Goal: Information Seeking & Learning: Check status

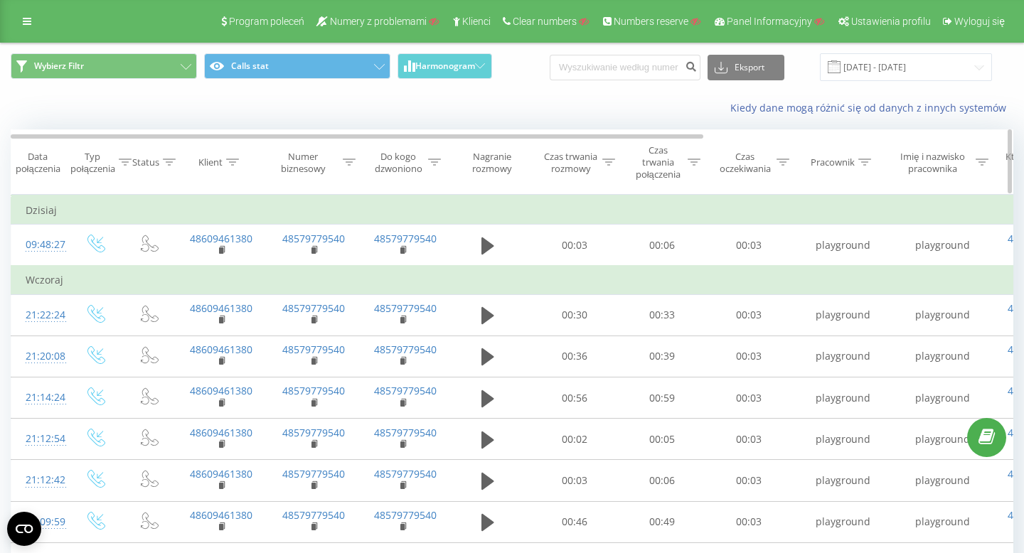
click at [89, 158] on div "Typ połączenia" at bounding box center [92, 163] width 45 height 24
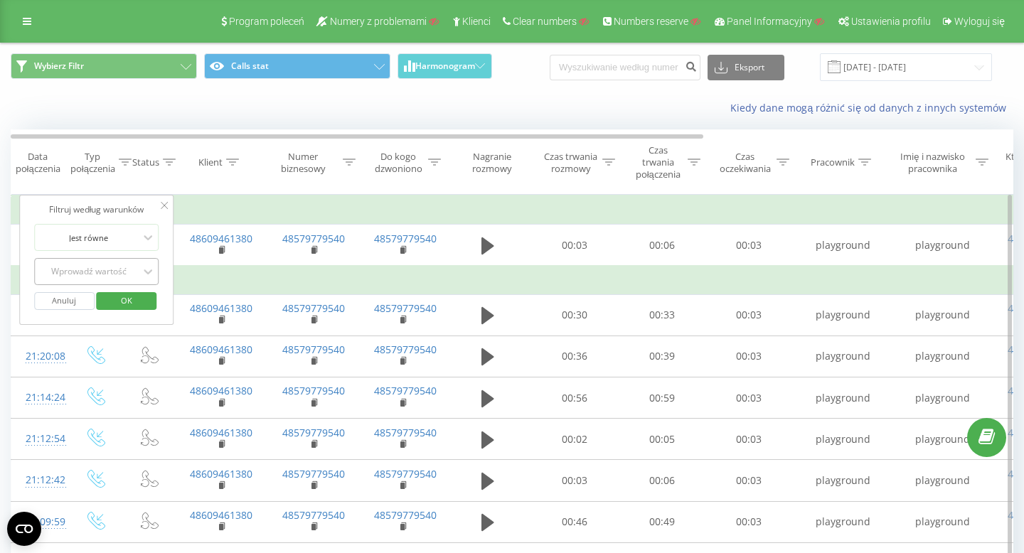
click at [102, 269] on div "Wprowadź wartość" at bounding box center [88, 271] width 101 height 11
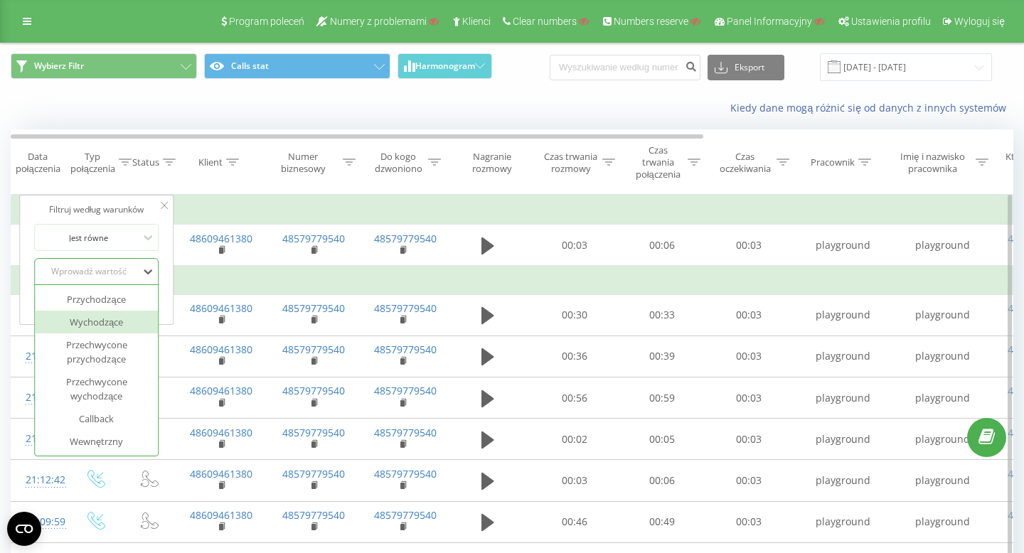
click at [104, 323] on div "Wychodzące" at bounding box center [97, 322] width 124 height 23
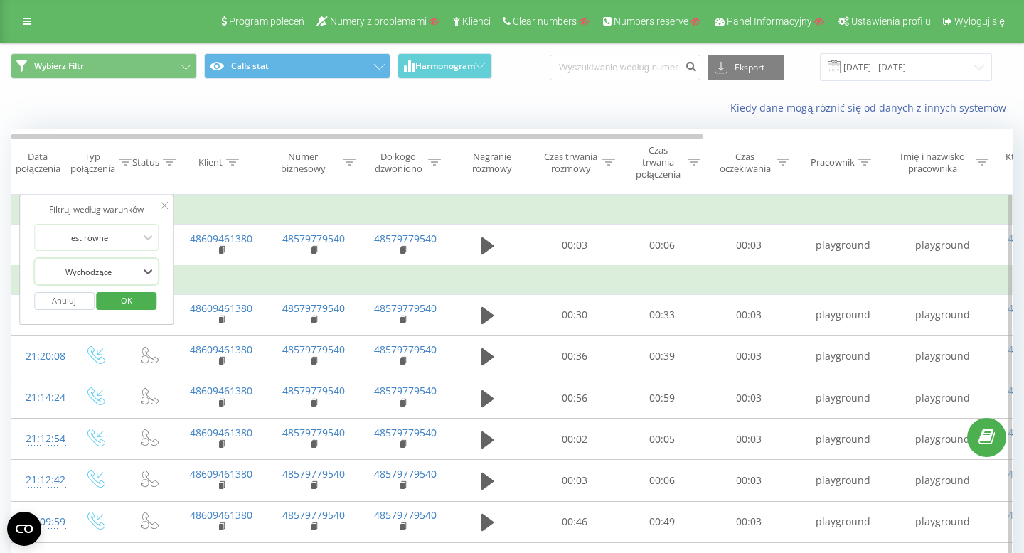
click at [124, 302] on span "OK" at bounding box center [127, 300] width 40 height 22
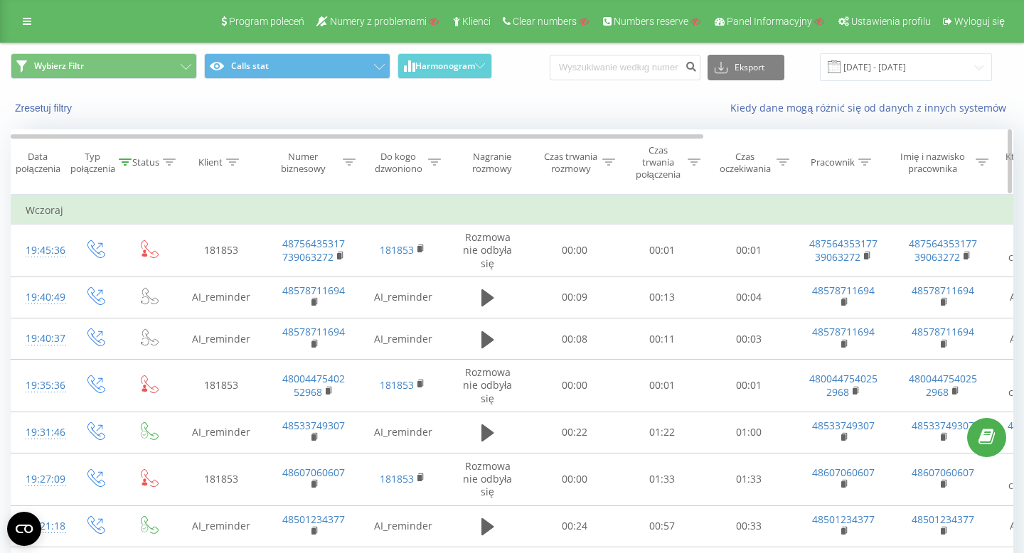
click at [82, 165] on div "Typ połączenia" at bounding box center [92, 163] width 45 height 24
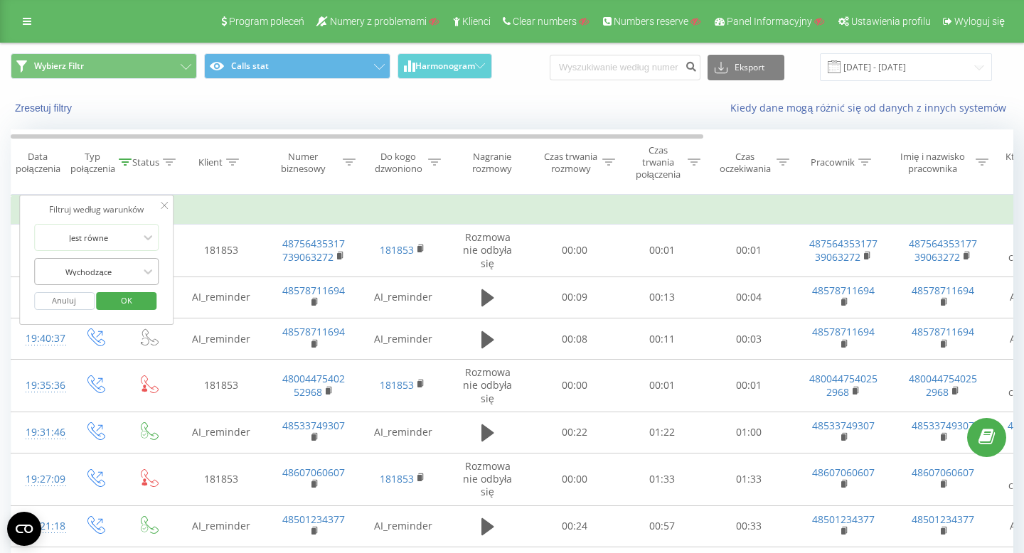
click at [95, 277] on div at bounding box center [88, 272] width 101 height 14
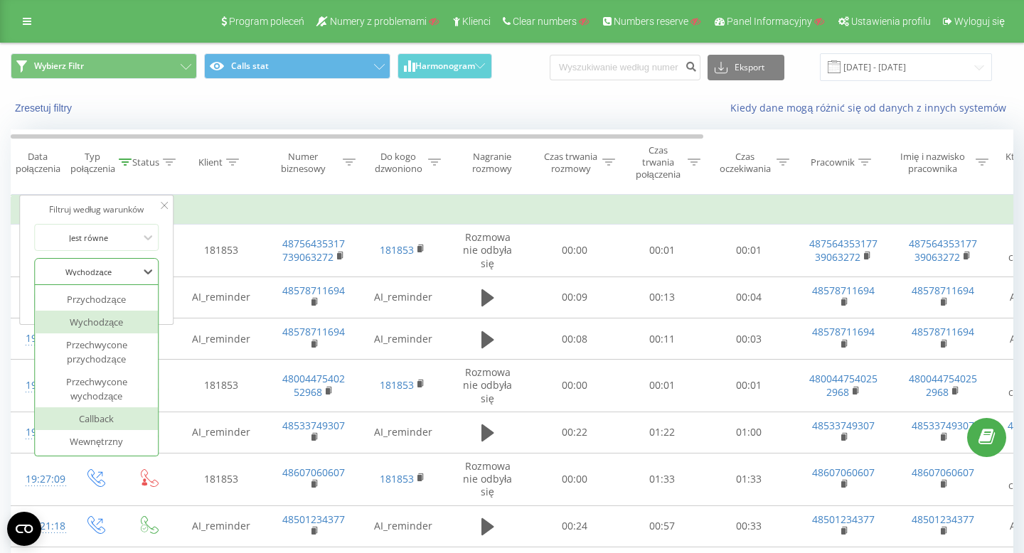
click at [113, 423] on div "Callback" at bounding box center [97, 418] width 124 height 23
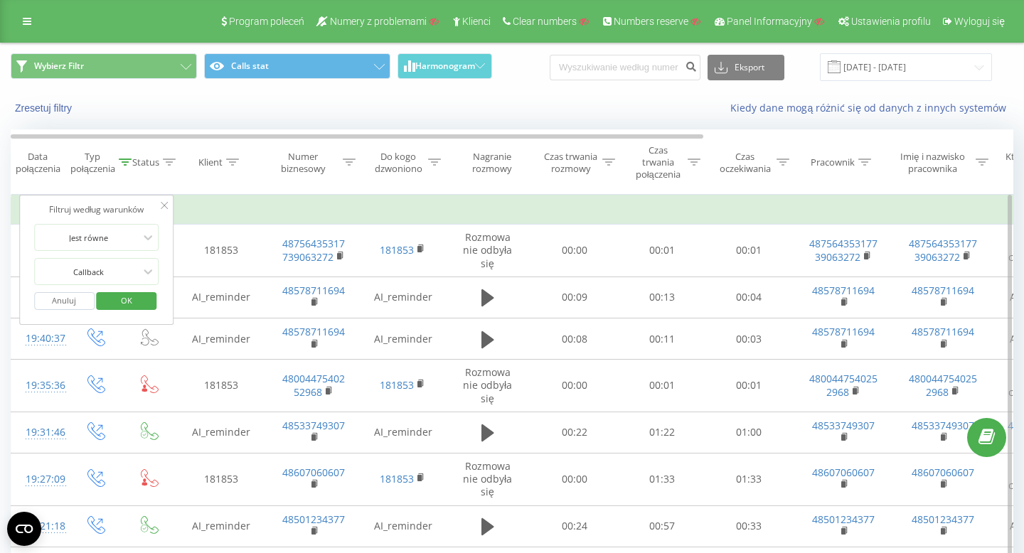
click at [129, 305] on span "OK" at bounding box center [127, 300] width 40 height 22
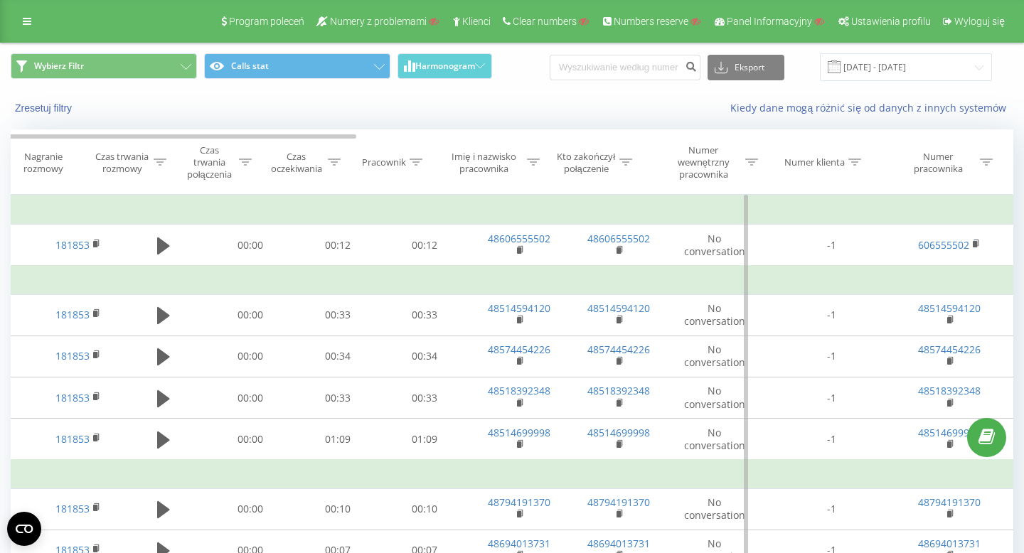
scroll to position [0, 449]
